Goal: Information Seeking & Learning: Learn about a topic

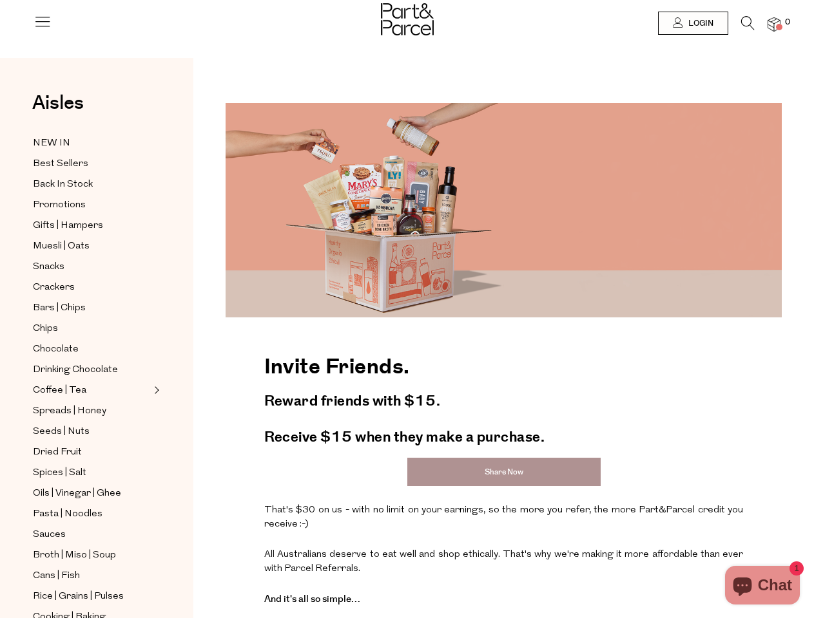
click at [406, 309] on img at bounding box center [503, 210] width 556 height 214
click at [43, 26] on icon at bounding box center [42, 21] width 18 height 18
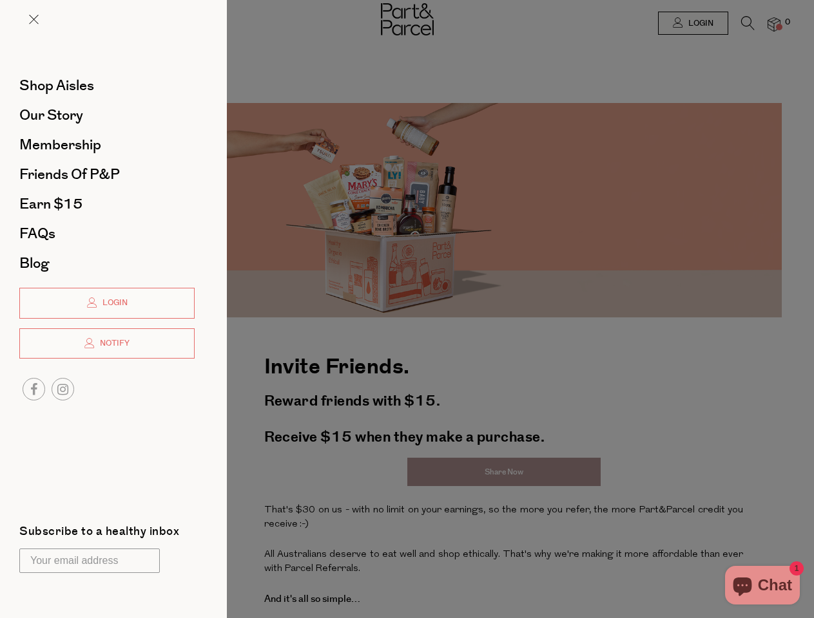
click at [692, 23] on div at bounding box center [407, 309] width 814 height 618
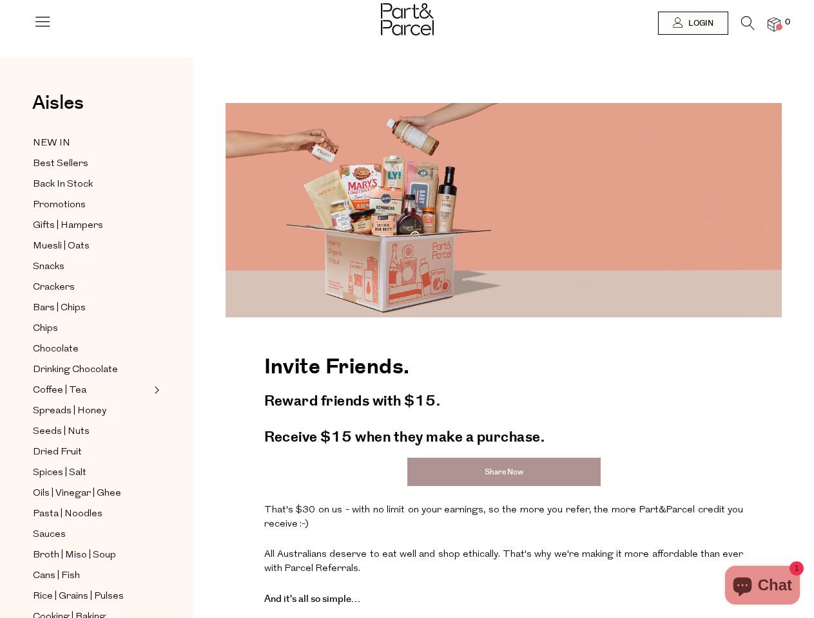
click at [747, 26] on icon at bounding box center [748, 23] width 14 height 14
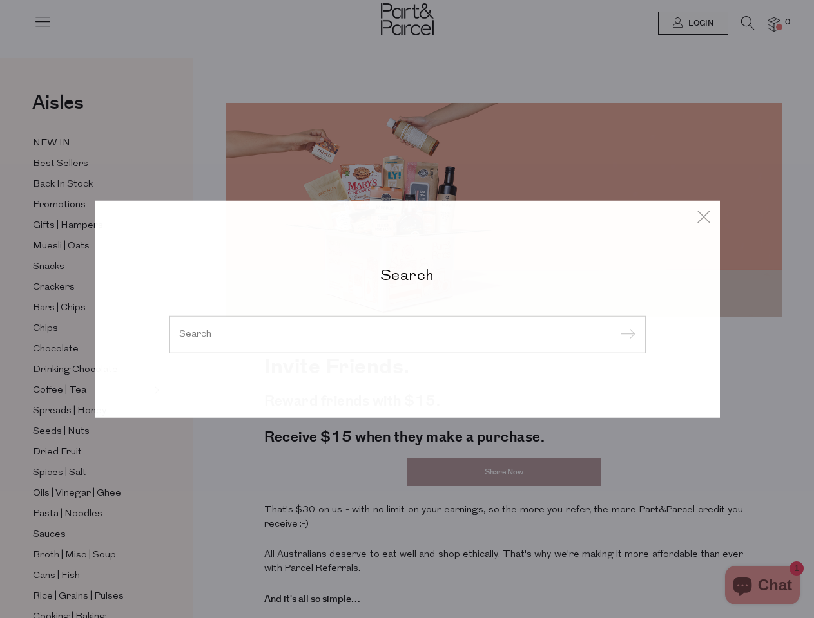
click at [774, 24] on div "Search" at bounding box center [407, 309] width 754 height 618
click at [0, 309] on div "Search" at bounding box center [407, 309] width 814 height 618
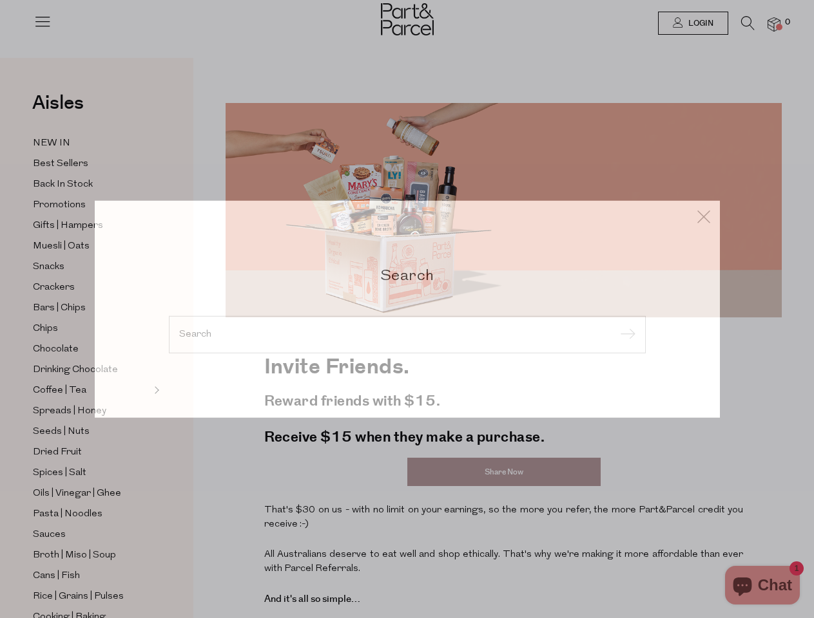
click at [0, 162] on div "Search" at bounding box center [407, 309] width 814 height 618
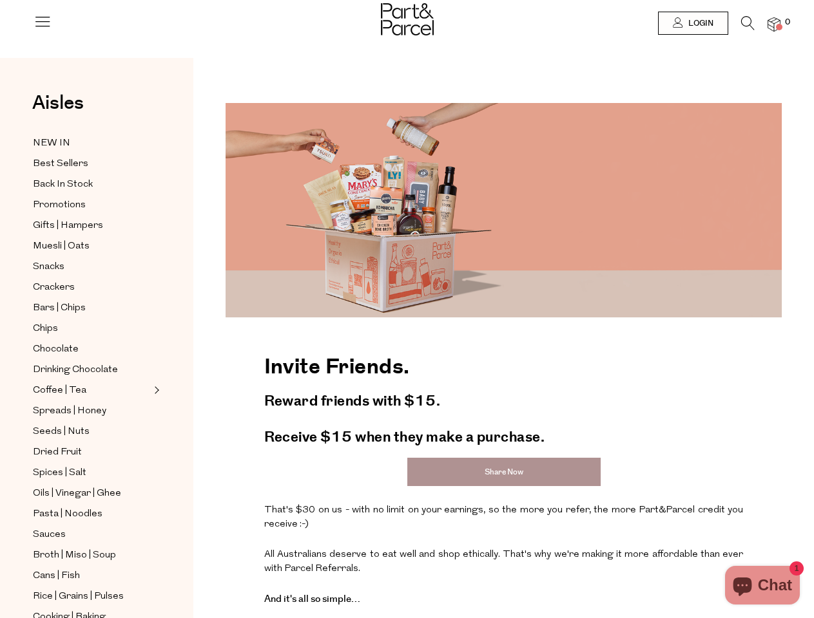
click at [0, 309] on body "Ready to stock up? Close No items in your parcel. Loading Join to Save on this …" at bounding box center [407, 564] width 814 height 1128
click at [0, 303] on body "Ready to stock up? Close No items in your parcel. Loading Join to Save on this …" at bounding box center [407, 564] width 814 height 1128
click at [0, 344] on body "Ready to stock up? Close No items in your parcel. Loading Join to Save on this …" at bounding box center [407, 564] width 814 height 1128
